Goal: Learn about a topic: Learn about a topic

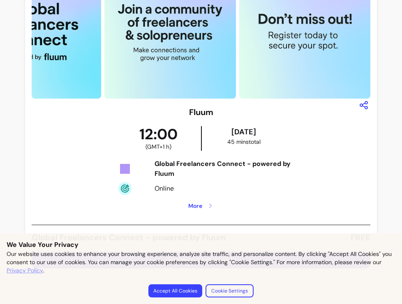
scroll to position [68, 0]
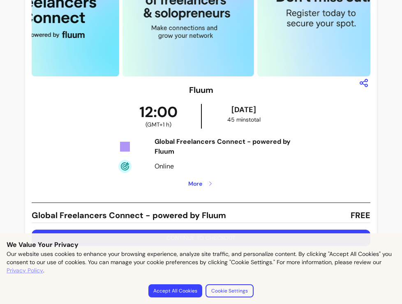
click at [197, 183] on span "More" at bounding box center [195, 184] width 14 height 8
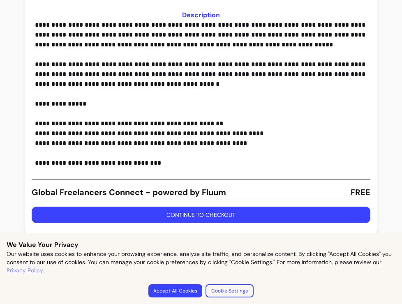
scroll to position [0, 0]
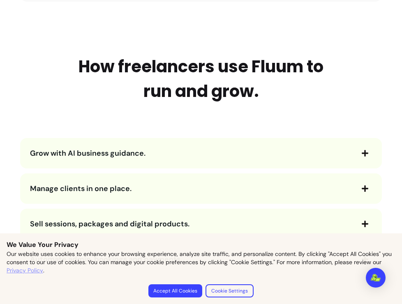
scroll to position [960, 0]
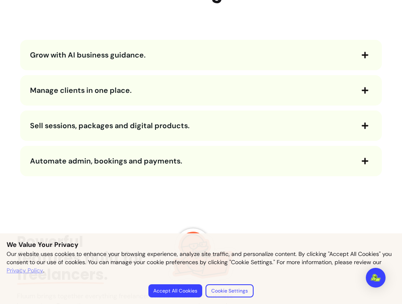
click at [238, 95] on span "Manage clients in one place." at bounding box center [192, 91] width 324 height 12
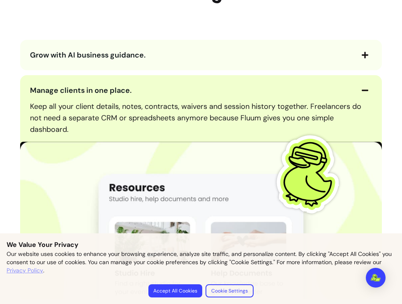
click at [238, 95] on span "Manage clients in one place." at bounding box center [192, 91] width 324 height 12
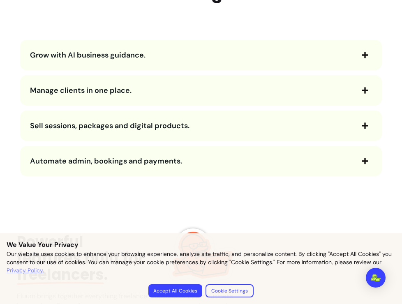
click at [244, 126] on span "Sell sessions, packages and digital products." at bounding box center [192, 126] width 324 height 12
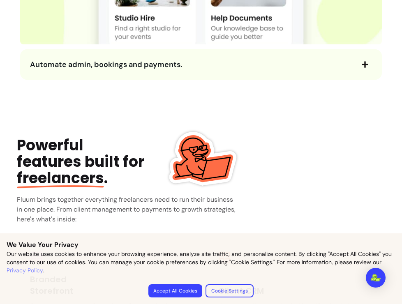
scroll to position [1232, 0]
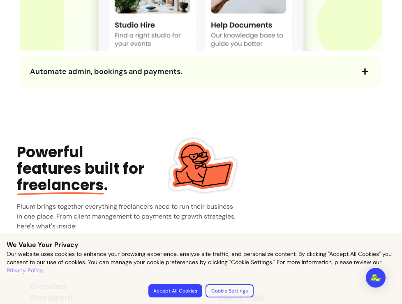
click at [233, 70] on span "Automate admin, bookings and payments." at bounding box center [192, 72] width 324 height 12
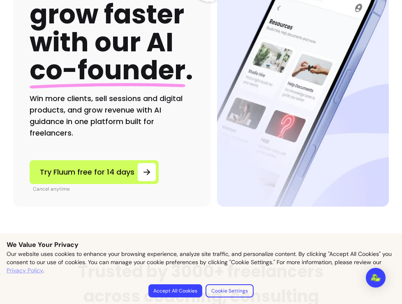
scroll to position [0, 0]
